Goal: Task Accomplishment & Management: Use online tool/utility

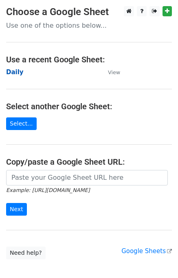
click at [16, 73] on strong "Daily" at bounding box center [15, 71] width 18 height 7
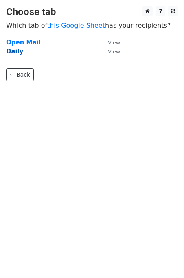
click at [17, 51] on strong "Daily" at bounding box center [15, 51] width 18 height 7
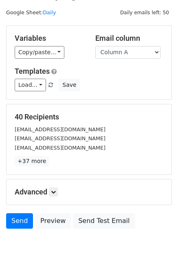
scroll to position [37, 0]
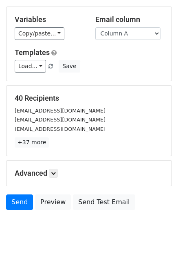
click at [60, 171] on h5 "Advanced" at bounding box center [89, 173] width 149 height 9
click at [55, 173] on icon at bounding box center [53, 173] width 5 height 5
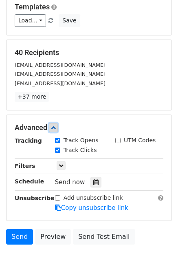
scroll to position [117, 0]
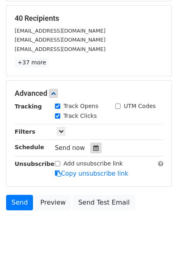
click at [93, 147] on icon at bounding box center [95, 148] width 5 height 6
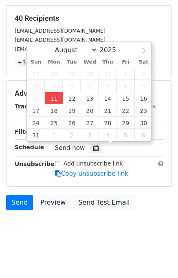
type input "2025-08-11 12:15"
type input "15"
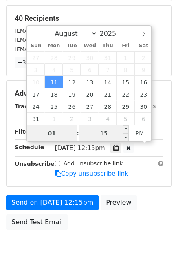
type input "01"
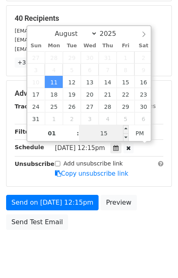
type input "2025-08-11 13:15"
click at [116, 132] on input "15" at bounding box center [104, 133] width 50 height 16
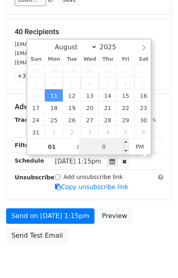
type input "00"
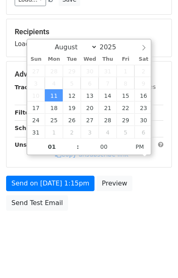
type input "2025-08-11 13:00"
click at [166, 224] on body "New Campaign Daily emails left: 50 Google Sheet: Daily Variables Copy/paste... …" at bounding box center [89, 74] width 178 height 345
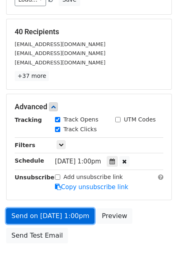
click at [75, 213] on link "Send on Aug 11 at 1:00pm" at bounding box center [50, 215] width 88 height 15
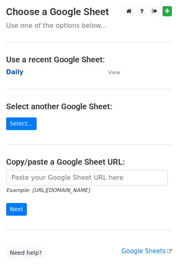
click at [17, 73] on strong "Daily" at bounding box center [15, 71] width 18 height 7
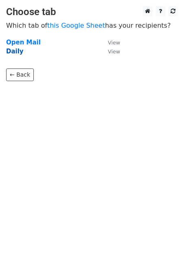
click at [14, 49] on strong "Daily" at bounding box center [15, 51] width 18 height 7
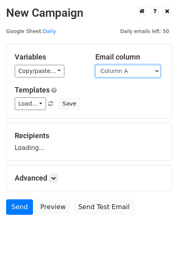
click at [116, 72] on select "Column A Column B Column C" at bounding box center [127, 71] width 65 height 13
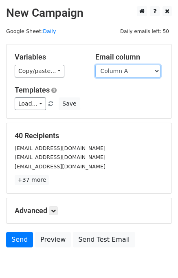
select select "Column B"
click at [95, 65] on select "Column A Column B Column C" at bounding box center [127, 71] width 65 height 13
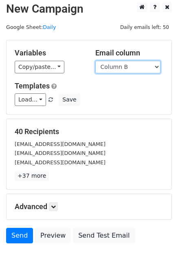
scroll to position [5, 0]
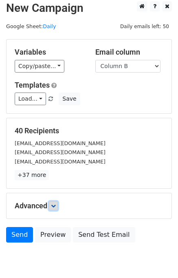
click at [55, 205] on icon at bounding box center [53, 205] width 5 height 5
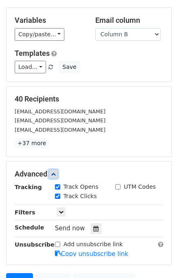
scroll to position [115, 0]
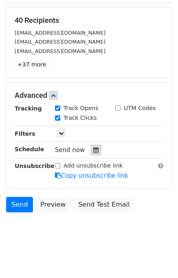
click at [93, 150] on icon at bounding box center [95, 150] width 5 height 6
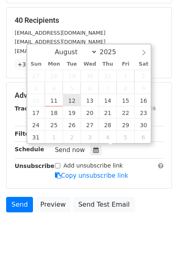
type input "2025-08-12 12:00"
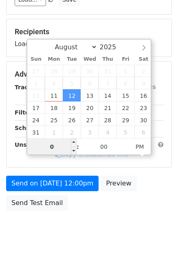
type input "02"
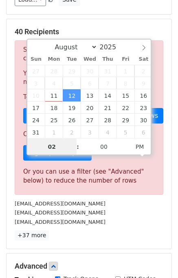
scroll to position [115, 0]
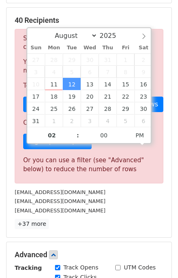
type input "2025-08-12 14:00"
click at [145, 215] on div "40 Recipients Sorry, you don't have enough daily email credits to send these em…" at bounding box center [89, 122] width 149 height 213
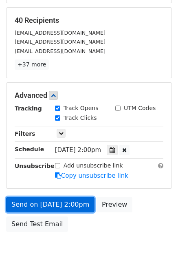
click at [63, 198] on link "Send on Aug 12 at 2:00pm" at bounding box center [50, 204] width 88 height 15
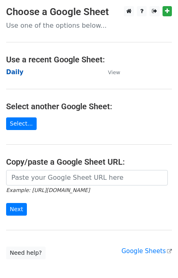
click at [11, 73] on strong "Daily" at bounding box center [15, 71] width 18 height 7
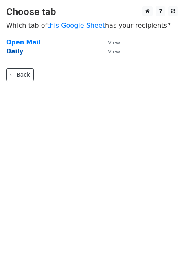
click at [16, 52] on strong "Daily" at bounding box center [15, 51] width 18 height 7
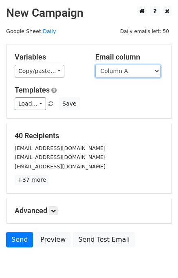
click at [125, 66] on select "Column A Column B Column C" at bounding box center [127, 71] width 65 height 13
select select "Column C"
click at [95, 65] on select "Column A Column B Column C" at bounding box center [127, 71] width 65 height 13
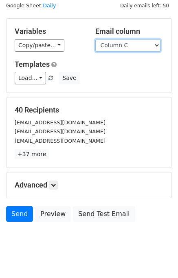
scroll to position [37, 0]
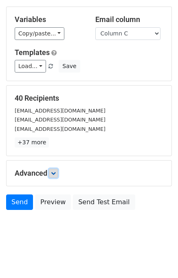
click at [57, 173] on link at bounding box center [53, 173] width 9 height 9
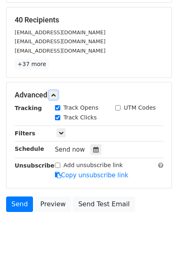
scroll to position [116, 0]
click at [93, 148] on icon at bounding box center [95, 150] width 5 height 6
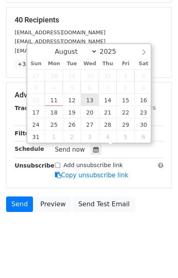
type input "2025-08-13 12:00"
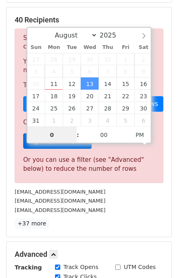
type input "03"
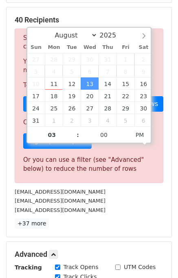
type input "2025-08-13 15:00"
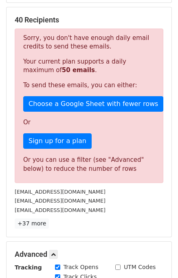
click at [120, 230] on div "40 Recipients Sorry, you don't have enough daily email credits to send these em…" at bounding box center [89, 121] width 165 height 229
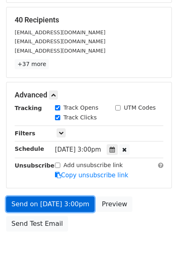
click at [50, 202] on link "Send on Aug 13 at 3:00pm" at bounding box center [50, 203] width 88 height 15
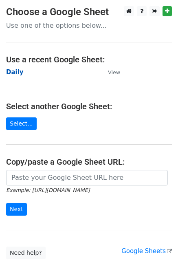
click at [11, 75] on strong "Daily" at bounding box center [15, 71] width 18 height 7
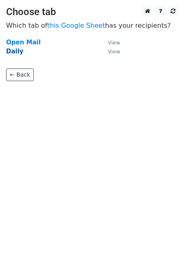
click at [19, 51] on strong "Daily" at bounding box center [15, 51] width 18 height 7
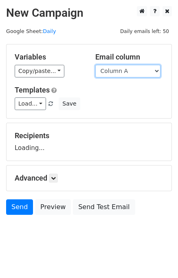
drag, startPoint x: 141, startPoint y: 70, endPoint x: 139, endPoint y: 75, distance: 5.0
click at [141, 70] on select "Column A Column B Column C" at bounding box center [127, 71] width 65 height 13
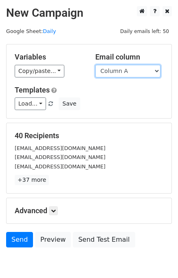
click at [128, 67] on select "Column A Column B Column C" at bounding box center [127, 71] width 65 height 13
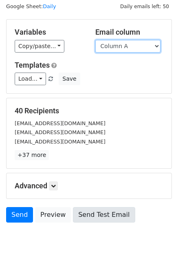
scroll to position [37, 0]
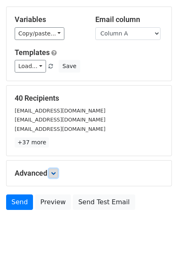
click at [54, 172] on icon at bounding box center [53, 173] width 5 height 5
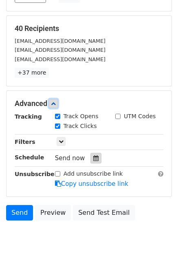
scroll to position [108, 0]
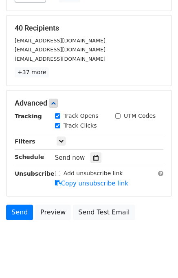
click at [93, 152] on div "Send now" at bounding box center [103, 157] width 96 height 11
click at [90, 161] on div at bounding box center [95, 157] width 11 height 11
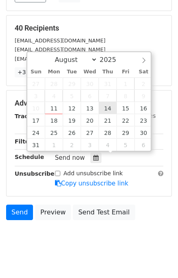
type input "[DATE] 12:00"
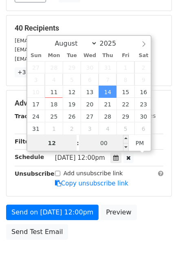
scroll to position [104, 0]
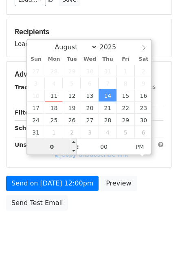
type input "04"
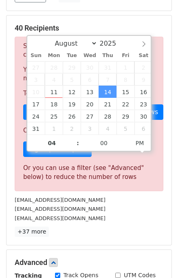
type input "2025-08-14 16:00"
click at [120, 205] on div "contact@indusvalley.io" at bounding box center [89, 208] width 161 height 9
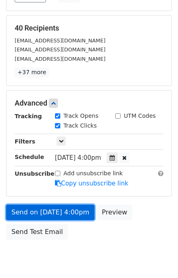
click at [45, 213] on link "Send on Aug 14 at 4:00pm" at bounding box center [50, 211] width 88 height 15
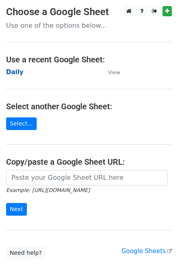
click at [17, 73] on strong "Daily" at bounding box center [15, 71] width 18 height 7
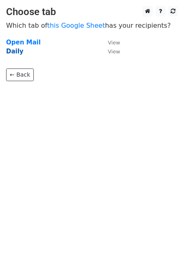
click at [11, 54] on strong "Daily" at bounding box center [15, 51] width 18 height 7
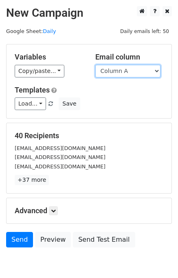
click at [116, 75] on select "Column A Column B Column C" at bounding box center [127, 71] width 65 height 13
select select "Column B"
click at [95, 65] on select "Column A Column B Column C" at bounding box center [127, 71] width 65 height 13
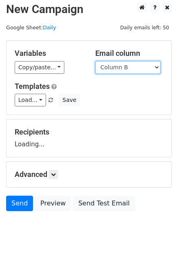
scroll to position [5, 0]
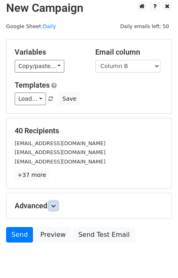
click at [52, 204] on icon at bounding box center [53, 205] width 5 height 5
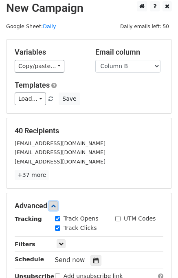
scroll to position [111, 0]
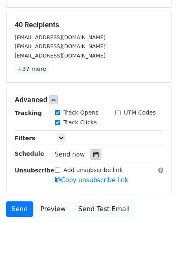
click at [93, 152] on icon at bounding box center [95, 155] width 5 height 6
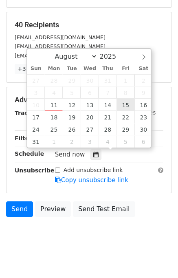
type input "2025-08-15 12:00"
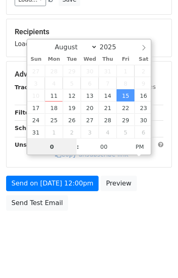
type input "05"
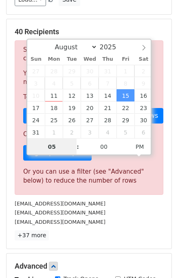
scroll to position [111, 0]
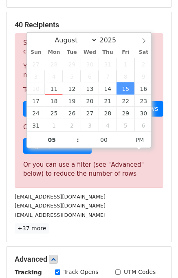
type input "2025-08-15 17:00"
click at [123, 206] on div "support@electricreclinersofas.co.uk" at bounding box center [89, 205] width 161 height 9
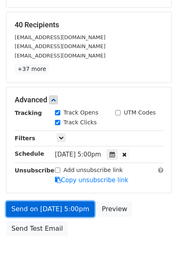
click at [53, 207] on link "Send on Aug 15 at 5:00pm" at bounding box center [50, 208] width 88 height 15
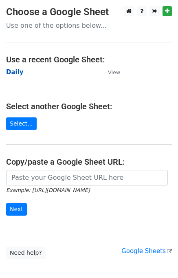
click at [15, 74] on strong "Daily" at bounding box center [15, 71] width 18 height 7
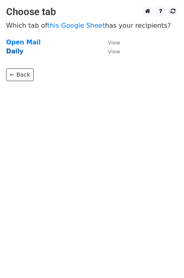
click at [14, 51] on strong "Daily" at bounding box center [15, 51] width 18 height 7
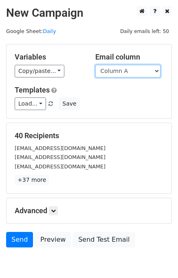
click at [124, 74] on select "Column A Column B Column C" at bounding box center [127, 71] width 65 height 13
select select "Column C"
click at [95, 65] on select "Column A Column B Column C" at bounding box center [127, 71] width 65 height 13
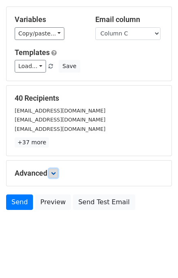
click at [57, 173] on link at bounding box center [53, 173] width 9 height 9
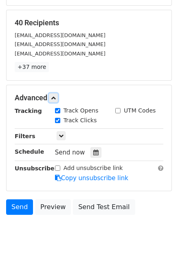
scroll to position [114, 0]
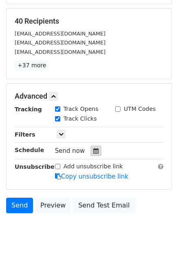
click at [93, 149] on icon at bounding box center [95, 151] width 5 height 6
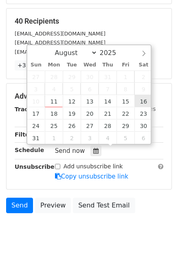
type input "[DATE] 12:00"
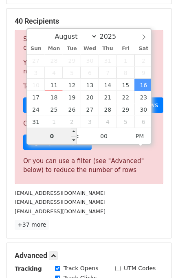
type input "06"
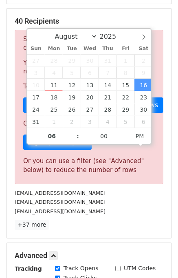
type input "[DATE] 18:00"
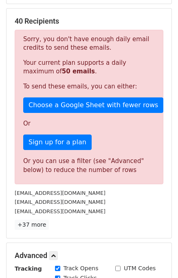
click at [120, 213] on div "[EMAIL_ADDRESS][DOMAIN_NAME]" at bounding box center [89, 211] width 161 height 9
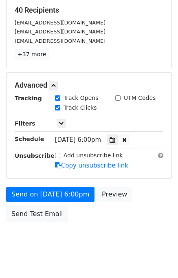
scroll to position [136, 0]
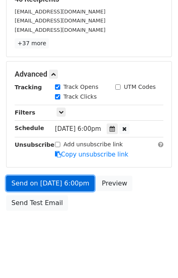
click at [49, 179] on link "Send on [DATE] 6:00pm" at bounding box center [50, 183] width 88 height 15
